Goal: Task Accomplishment & Management: Use online tool/utility

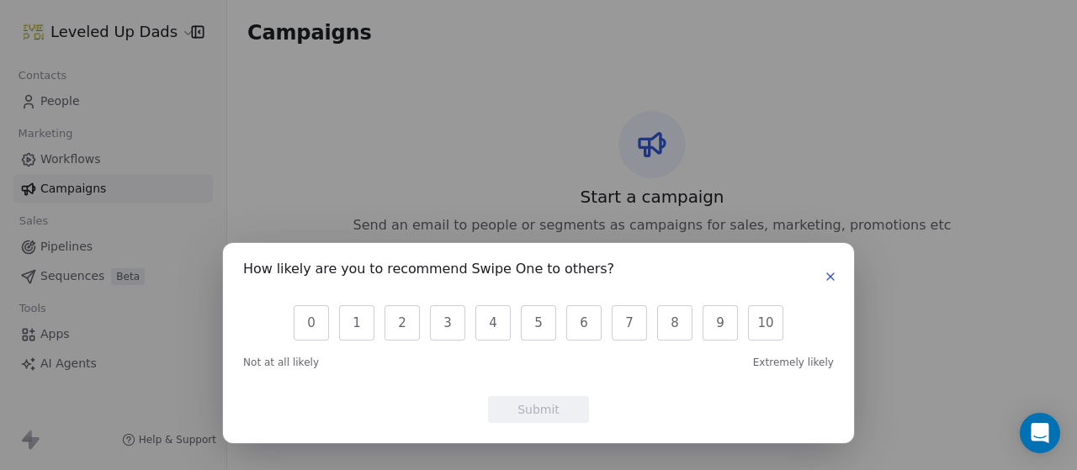
click at [830, 273] on icon "button" at bounding box center [830, 276] width 13 height 13
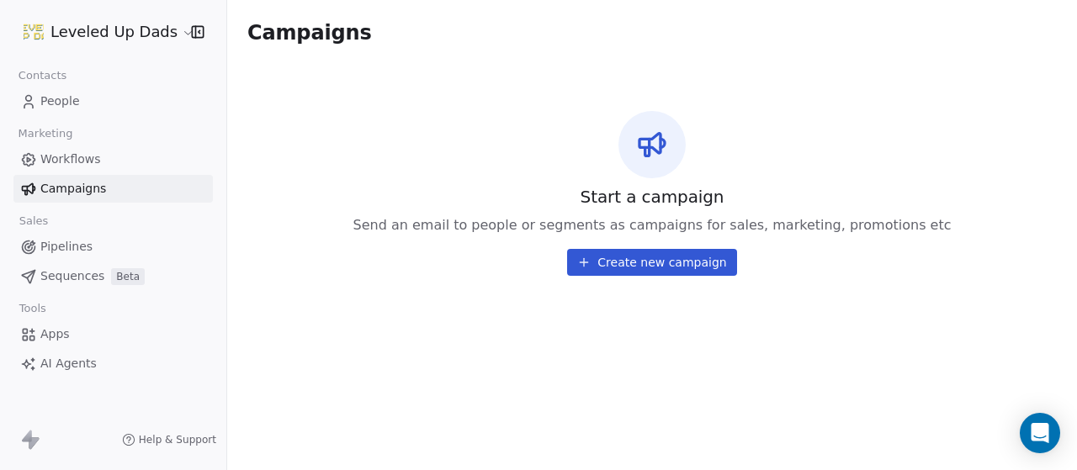
click at [176, 37] on html "Leveled Up Dads Contacts People Marketing Workflows Campaigns Sales Pipelines S…" at bounding box center [538, 235] width 1077 height 470
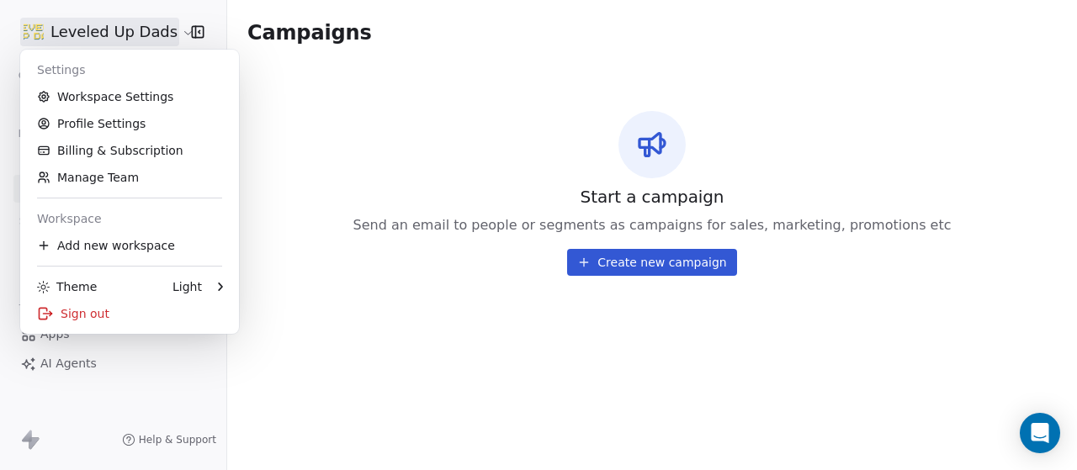
click at [476, 144] on html "Leveled Up Dads Contacts People Marketing Workflows Campaigns Sales Pipelines S…" at bounding box center [538, 235] width 1077 height 470
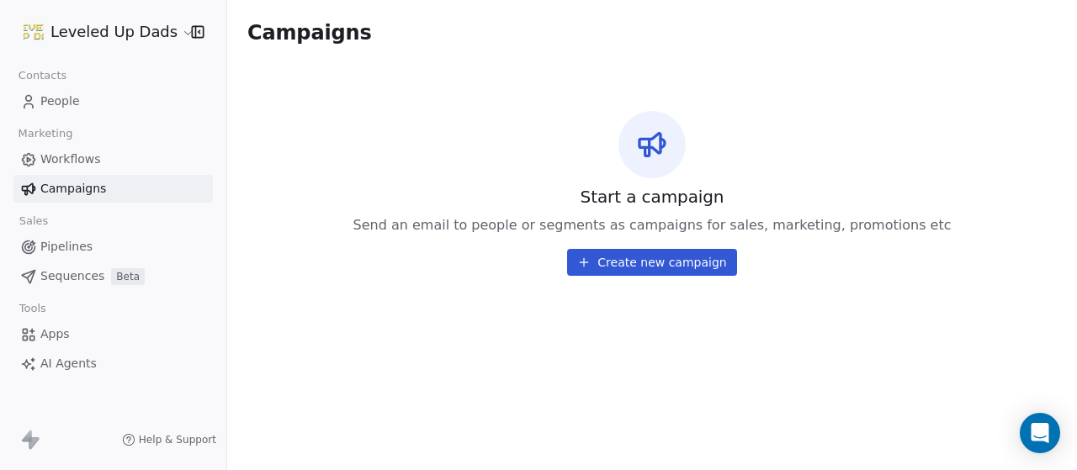
click at [166, 28] on html "Leveled Up Dads Contacts People Marketing Workflows Campaigns Sales Pipelines S…" at bounding box center [538, 235] width 1077 height 470
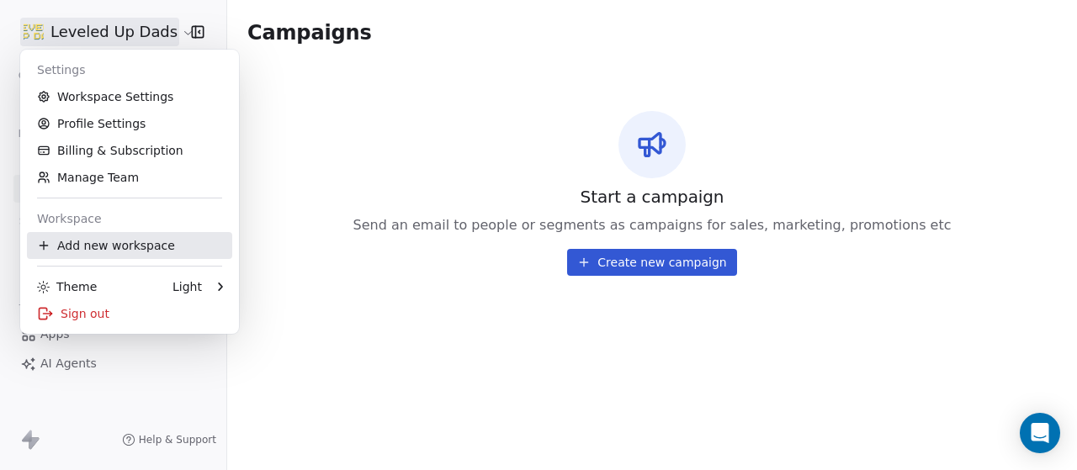
click at [135, 243] on div "Add new workspace" at bounding box center [129, 245] width 205 height 27
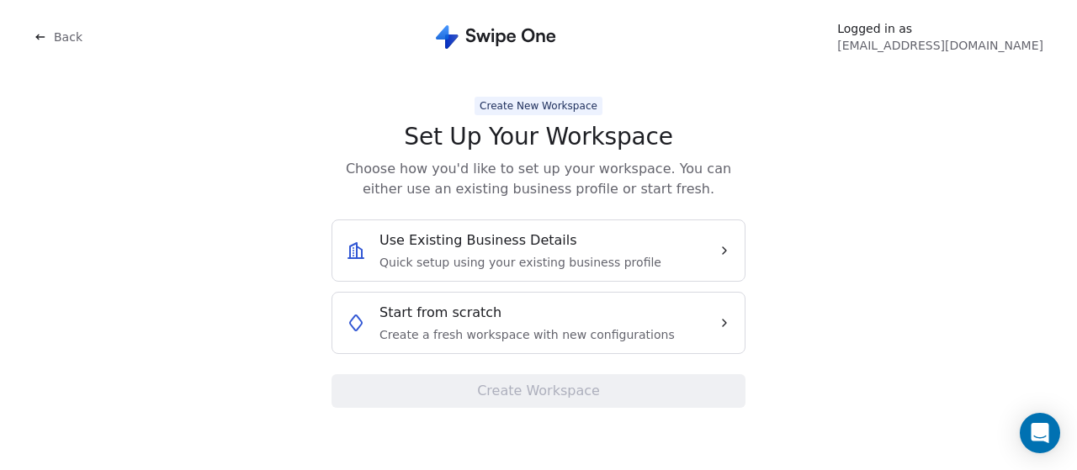
click at [595, 322] on div "Start from scratch Create a fresh workspace with new configurations" at bounding box center [526, 323] width 295 height 40
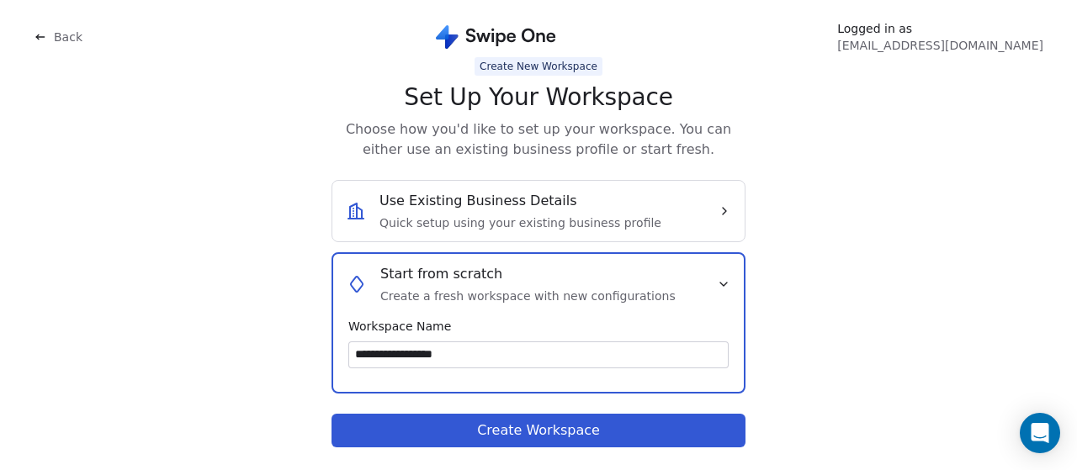
type input "**********"
click at [561, 429] on button "Create Workspace" at bounding box center [538, 431] width 414 height 34
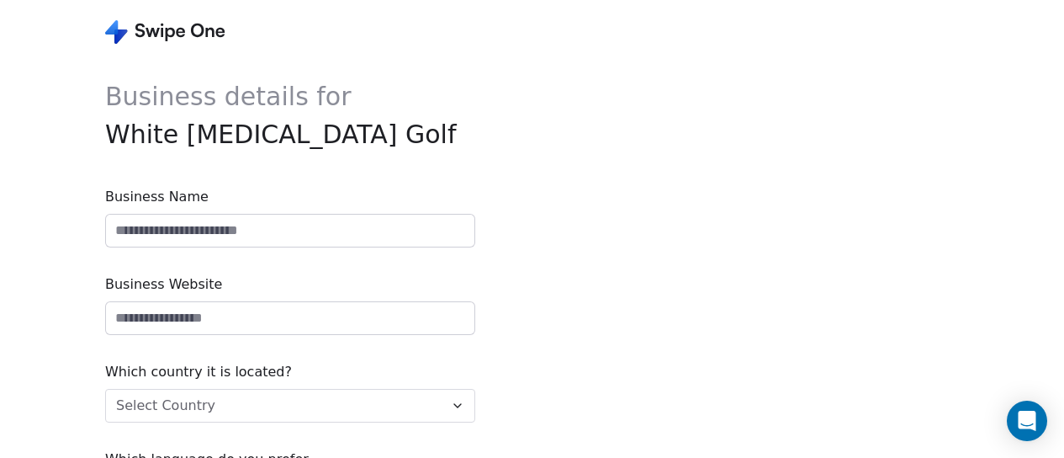
click at [315, 236] on input at bounding box center [290, 231] width 369 height 32
type input "**********"
click at [251, 320] on input "url" at bounding box center [290, 318] width 369 height 32
type input "**********"
click at [296, 415] on html "**********" at bounding box center [532, 295] width 1064 height 591
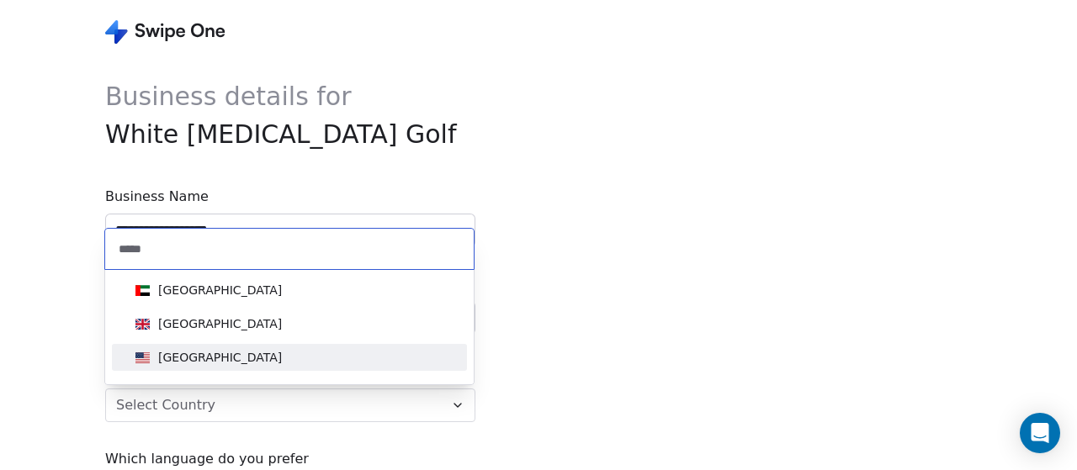
type input "*****"
click at [222, 362] on div "[GEOGRAPHIC_DATA]" at bounding box center [220, 357] width 124 height 17
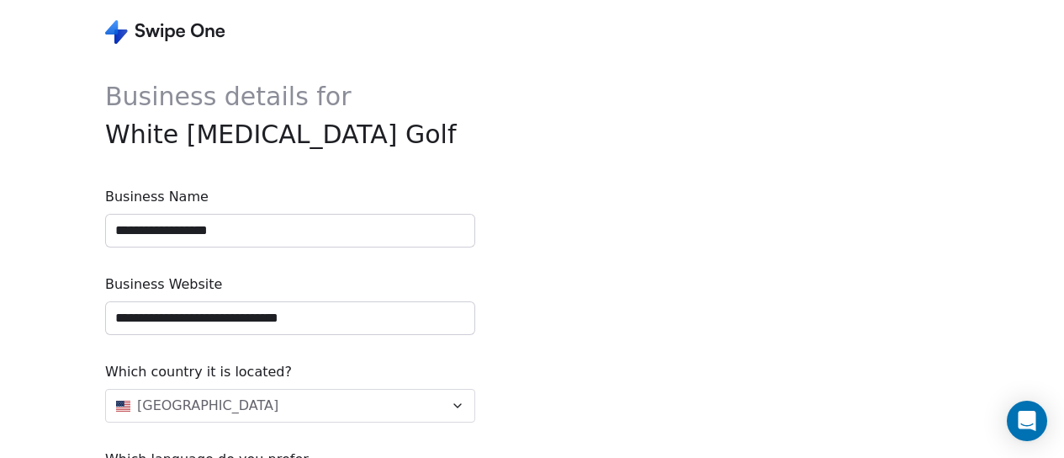
scroll to position [133, 0]
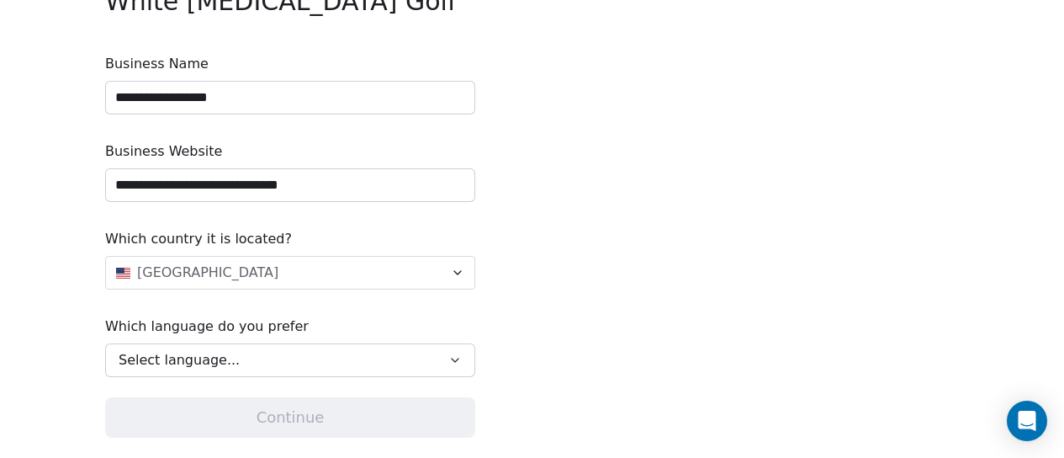
click at [379, 370] on button "Select language..." at bounding box center [290, 360] width 370 height 34
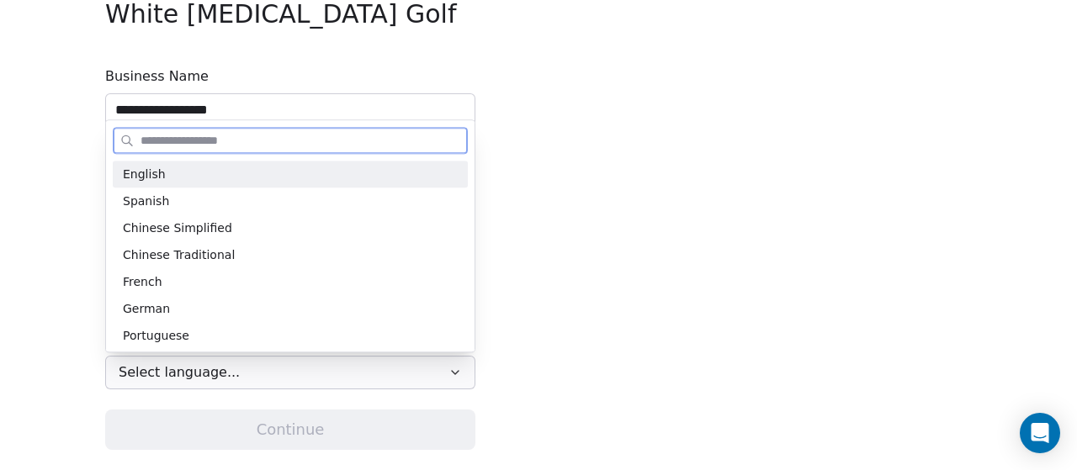
click at [289, 170] on div "English" at bounding box center [290, 175] width 335 height 18
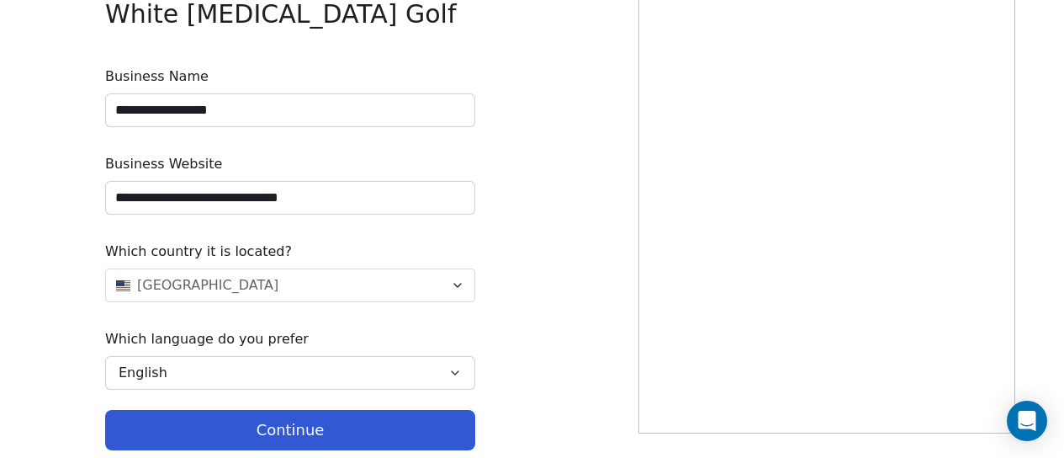
click at [337, 427] on button "Continue" at bounding box center [290, 430] width 370 height 40
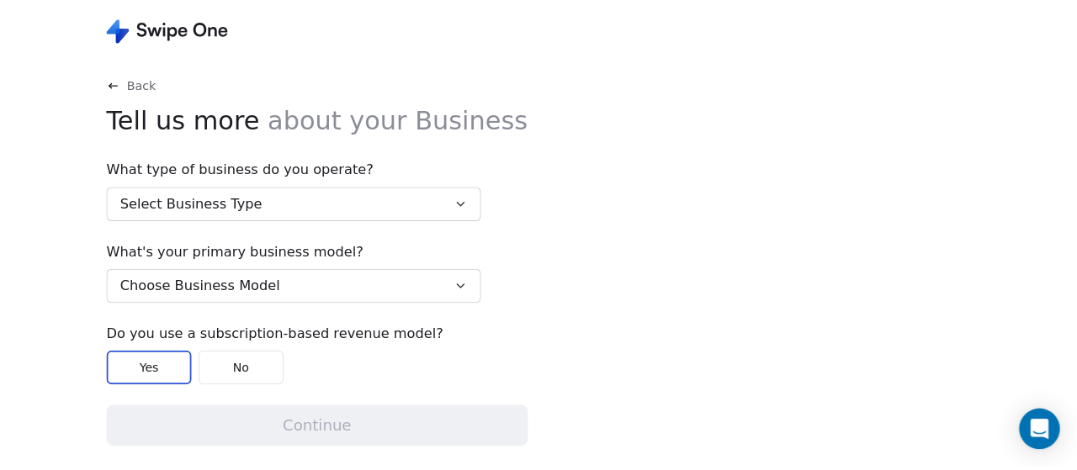
scroll to position [0, 0]
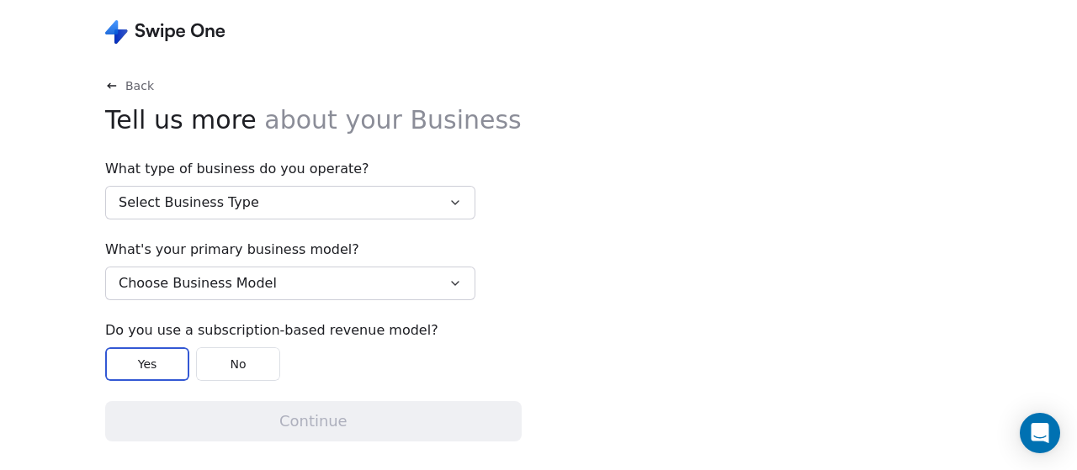
click at [339, 199] on button "Select Business Type" at bounding box center [290, 203] width 370 height 34
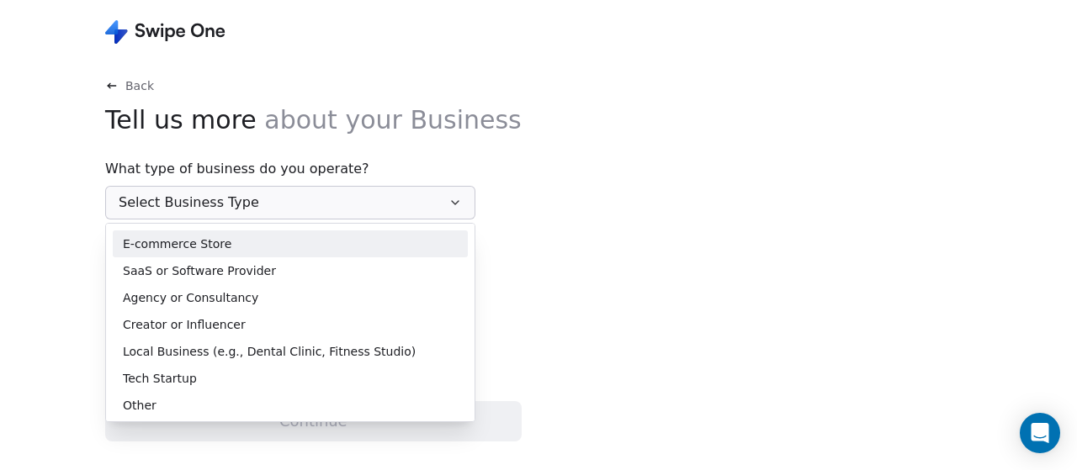
click at [273, 248] on div "E-commerce Store" at bounding box center [290, 245] width 335 height 18
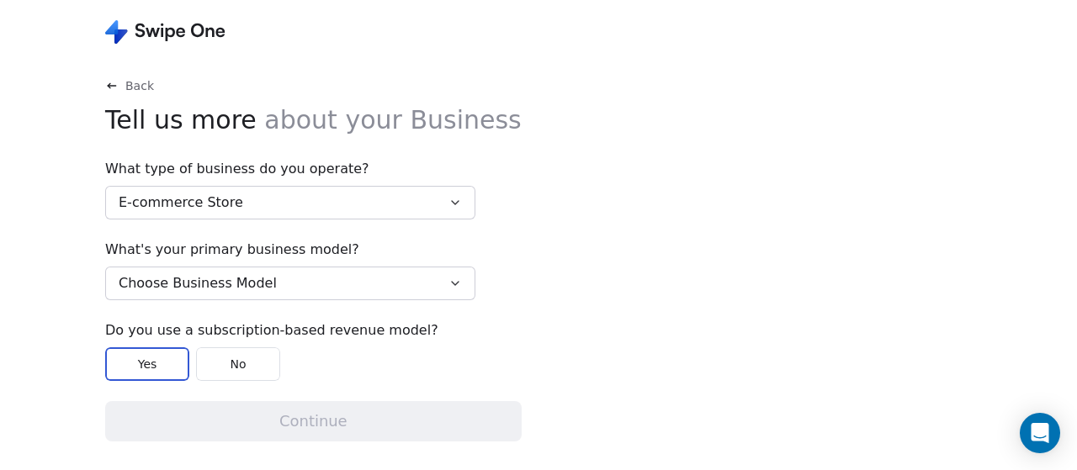
click at [364, 282] on button "Choose Business Model" at bounding box center [290, 284] width 370 height 34
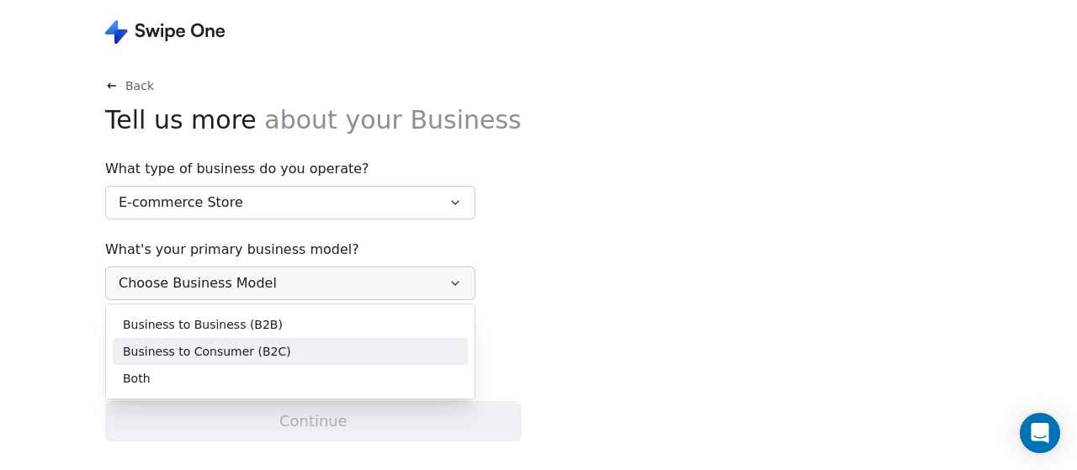
click at [246, 353] on span "Business to Consumer (B2C)" at bounding box center [207, 352] width 168 height 18
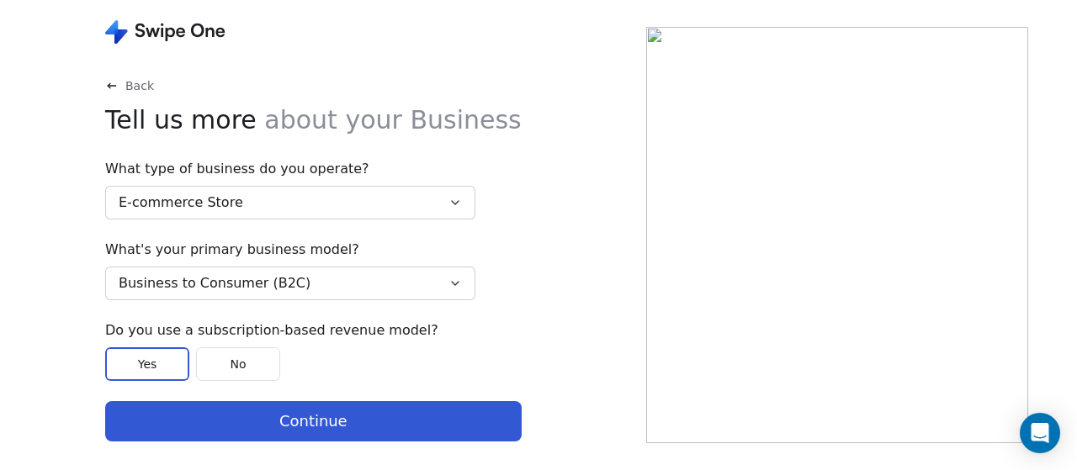
click at [243, 358] on button "No" at bounding box center [238, 364] width 84 height 34
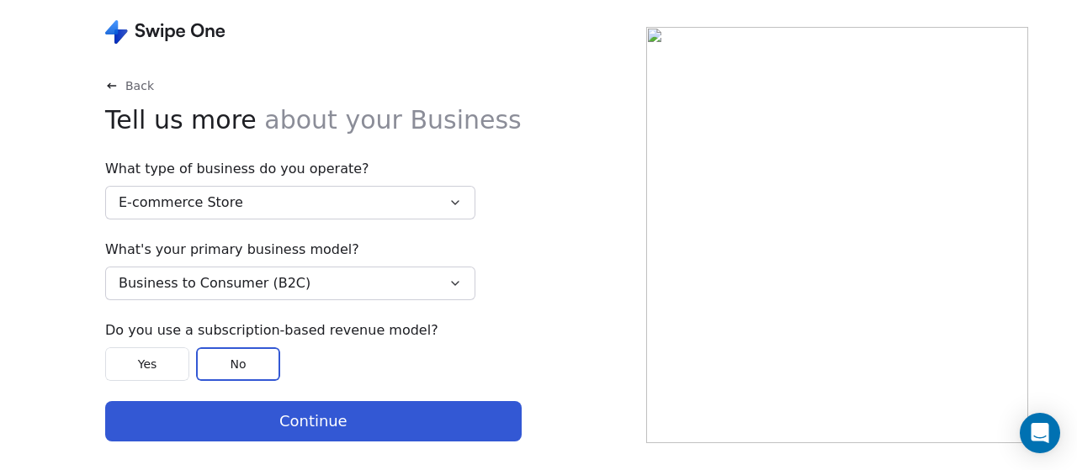
click at [316, 422] on button "Continue" at bounding box center [313, 421] width 416 height 40
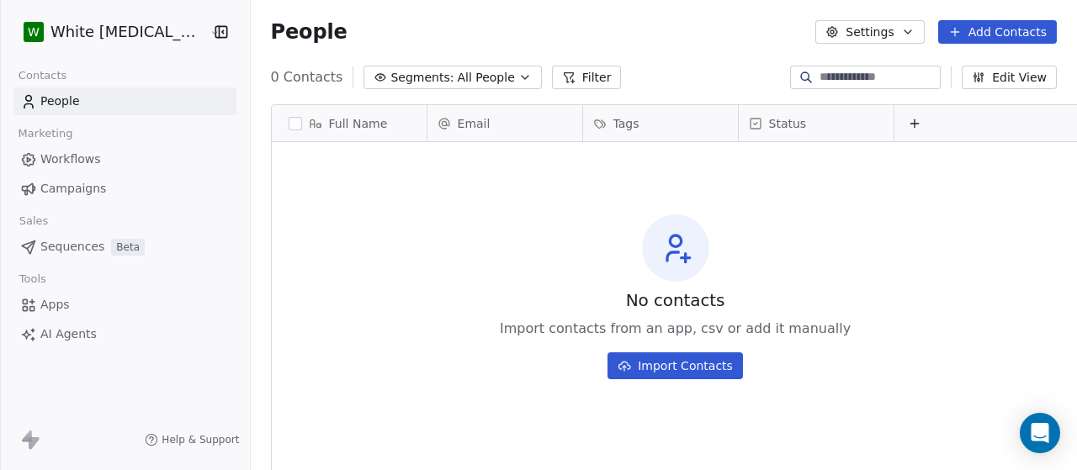
scroll to position [401, 837]
